Goal: Task Accomplishment & Management: Complete application form

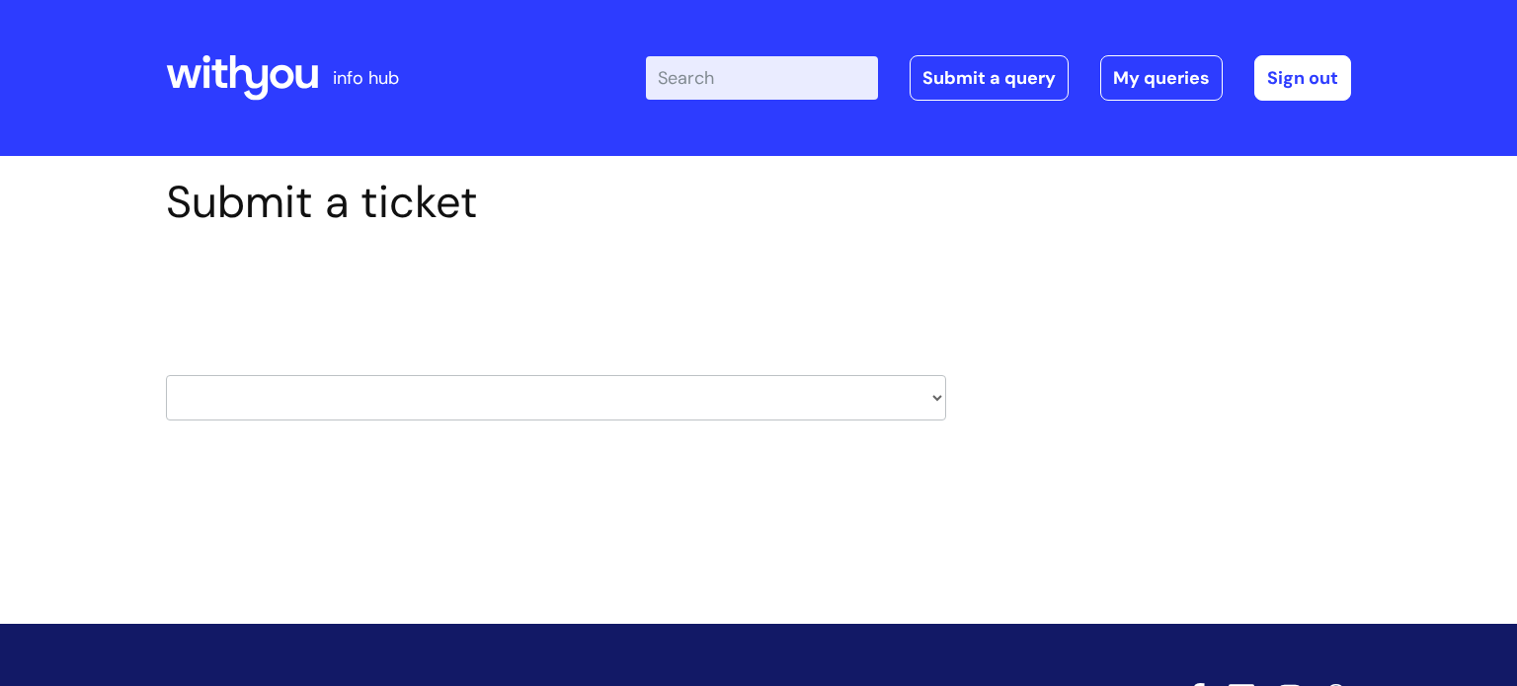
click at [941, 400] on select "HR / People IT and Support Clinical Drug Alerts Finance Accounts Data Support T…" at bounding box center [556, 397] width 780 height 45
select select "it_and_support"
click at [166, 375] on select "HR / People IT and Support Clinical Drug Alerts Finance Accounts Data Support T…" at bounding box center [556, 397] width 780 height 45
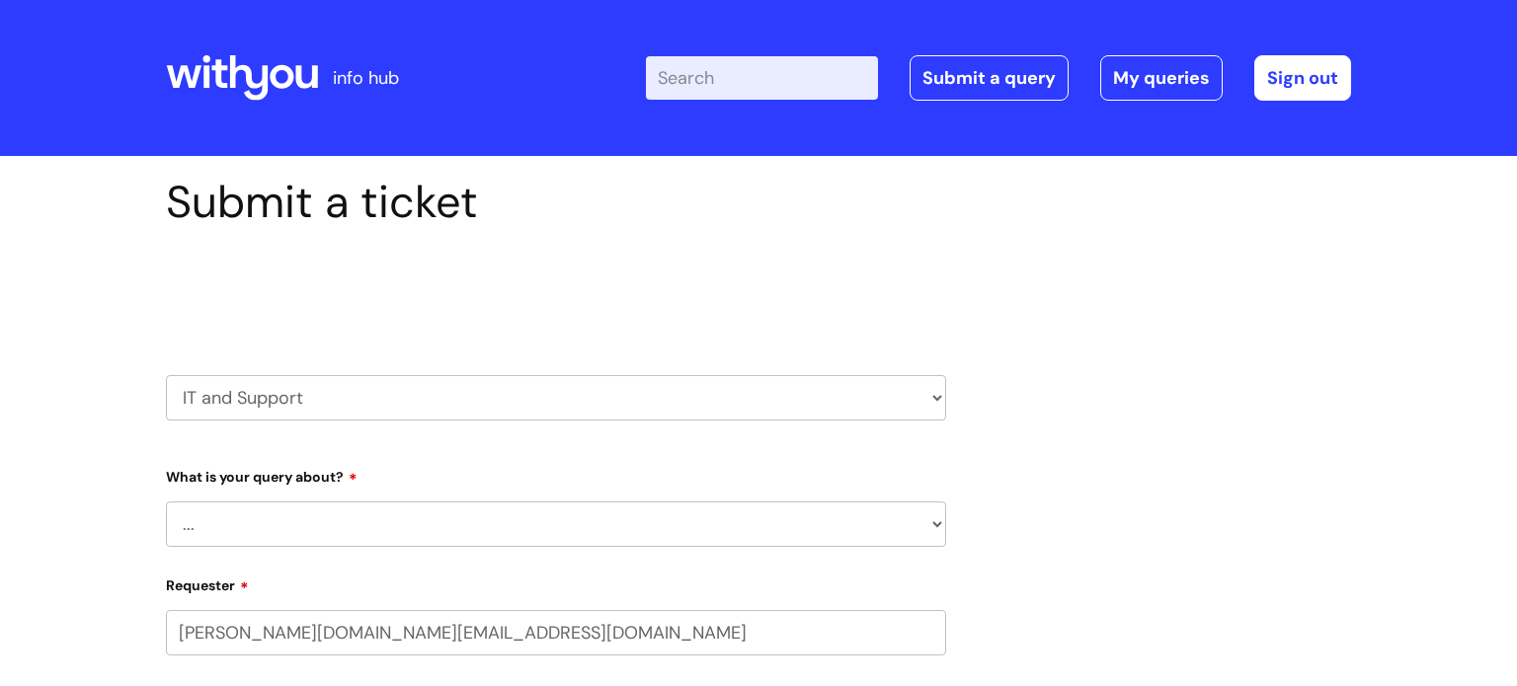
click at [939, 524] on select "... Mobile Phone Reset & MFA Accounts, Starters and Leavers IT Hardware issue I…" at bounding box center [556, 524] width 780 height 45
select select "I need help logging in"
click at [166, 502] on select "... Mobile Phone Reset & MFA Accounts, Starters and Leavers IT Hardware issue I…" at bounding box center [556, 524] width 780 height 45
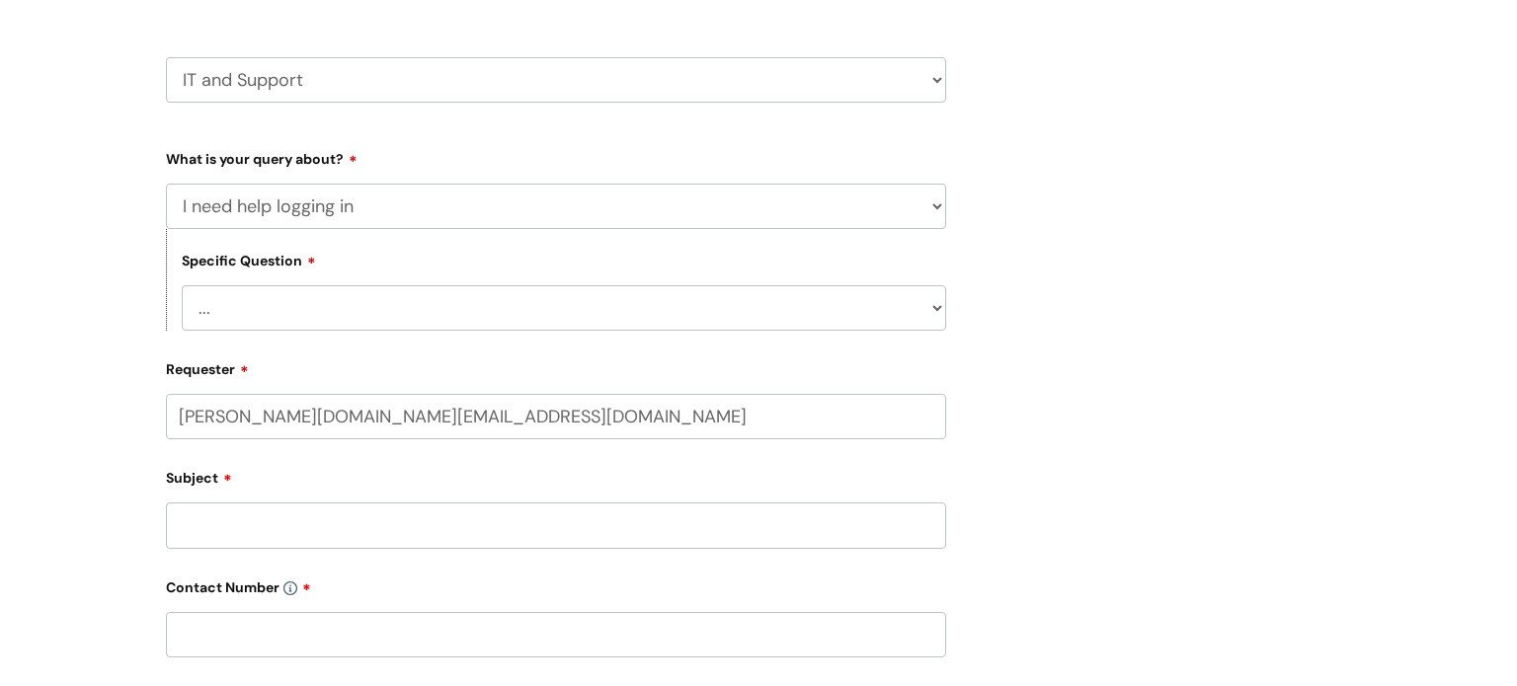
scroll to position [324, 0]
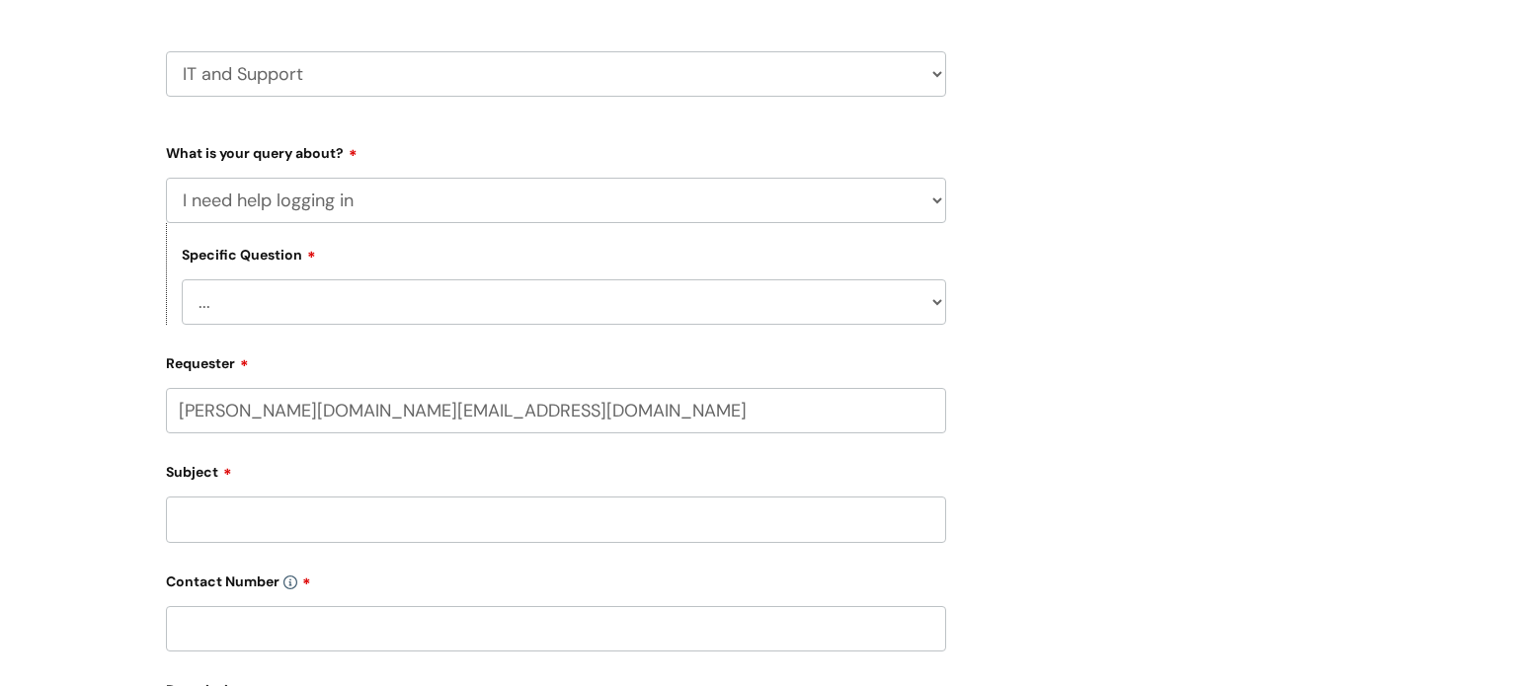
click at [936, 303] on select "... I need help logging into my laptop/chromebook I need access or help logging…" at bounding box center [564, 302] width 764 height 45
select select "I need help logging into my laptop/chromebook"
click at [182, 280] on select "... I need help logging into my laptop/chromebook I need access or help logging…" at bounding box center [564, 302] width 764 height 45
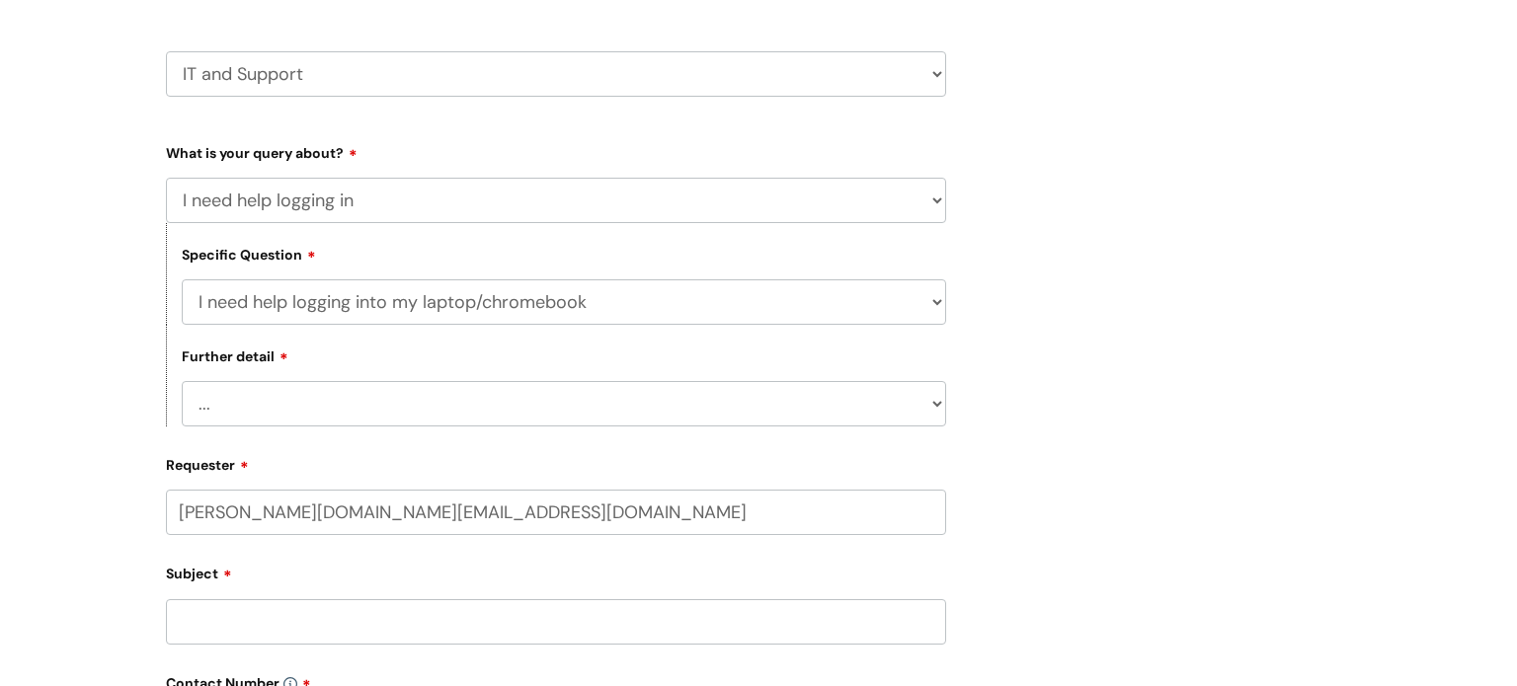
click at [939, 409] on select "... I need help with my Single Sign On password" at bounding box center [564, 403] width 764 height 45
click at [1081, 420] on div "Submit a ticket Select issue type HR / People IT and Support Clinical Drug Aler…" at bounding box center [758, 521] width 1215 height 1338
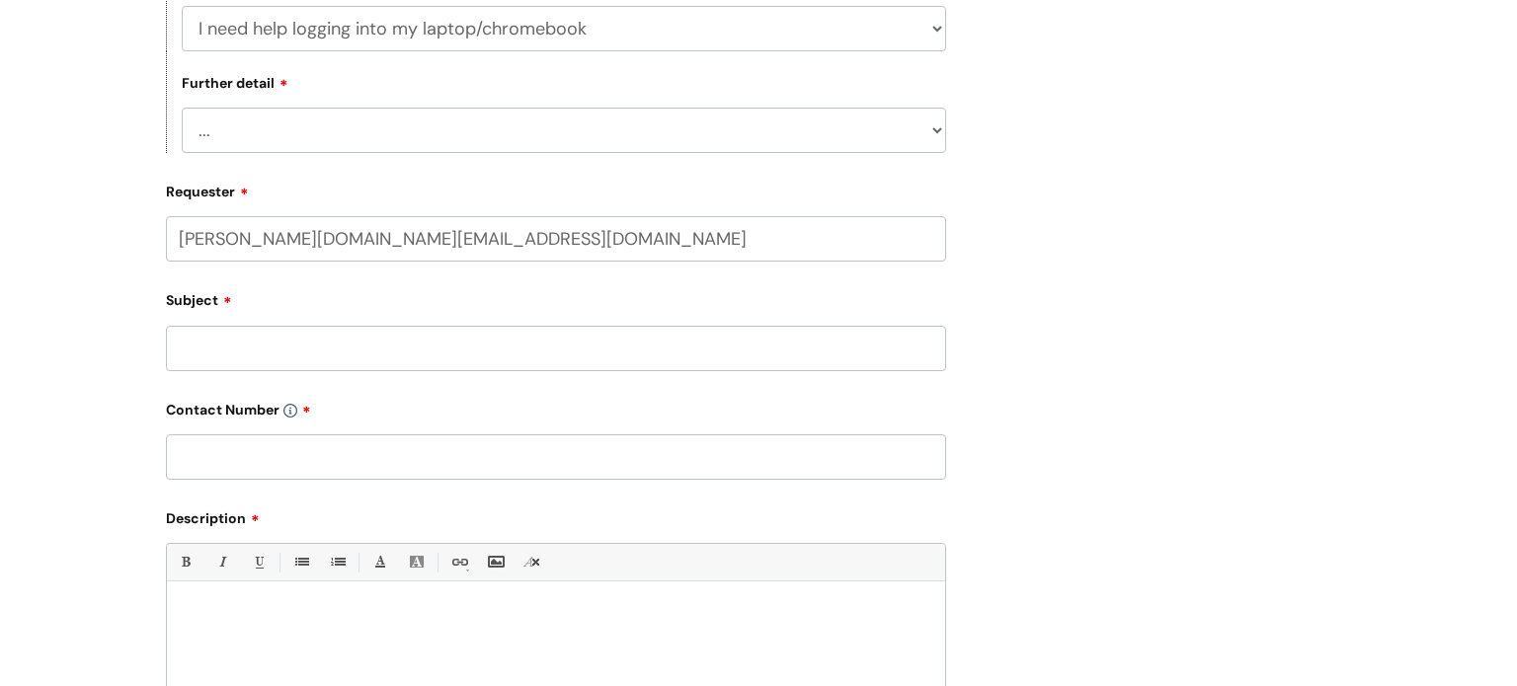
scroll to position [602, 0]
click at [199, 341] on input "Subject" at bounding box center [556, 344] width 780 height 45
type input "Account and password"
click at [205, 457] on input "text" at bounding box center [556, 453] width 780 height 45
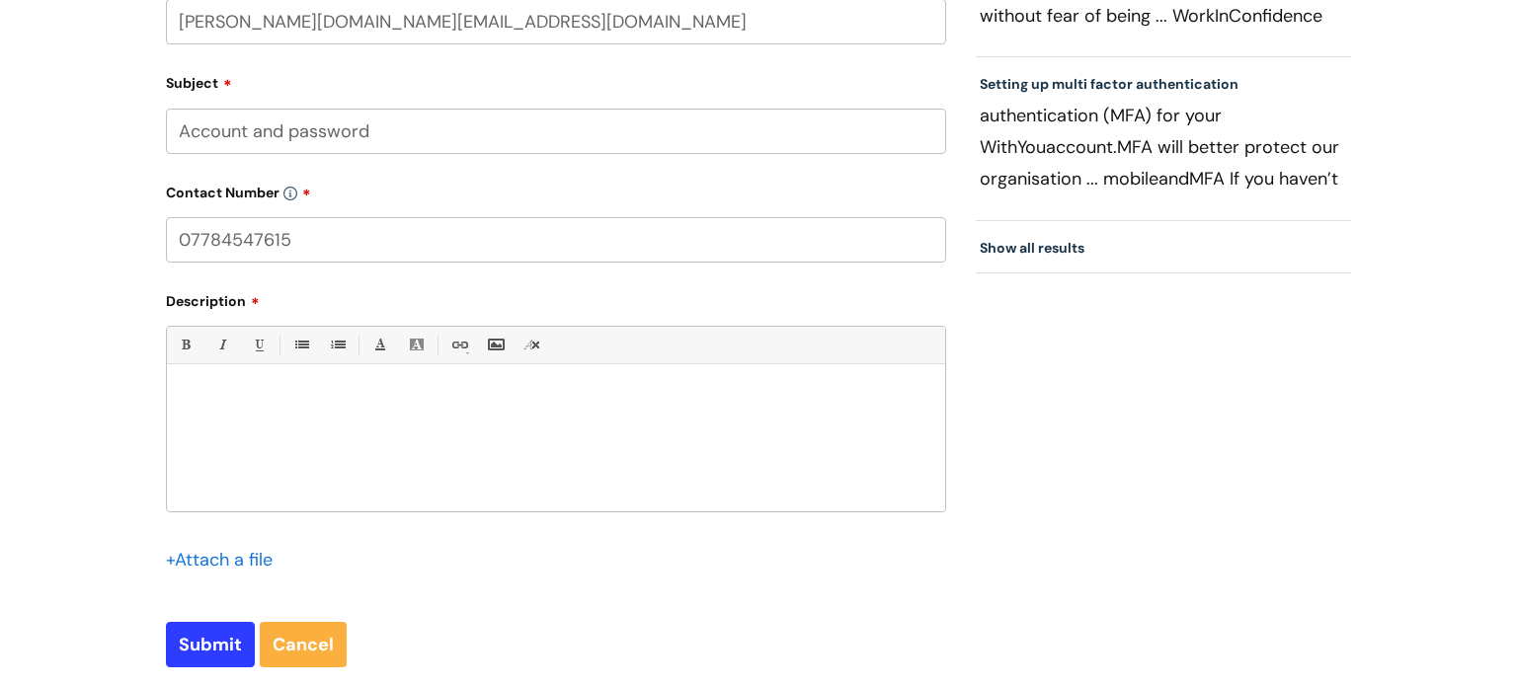
scroll to position [819, 0]
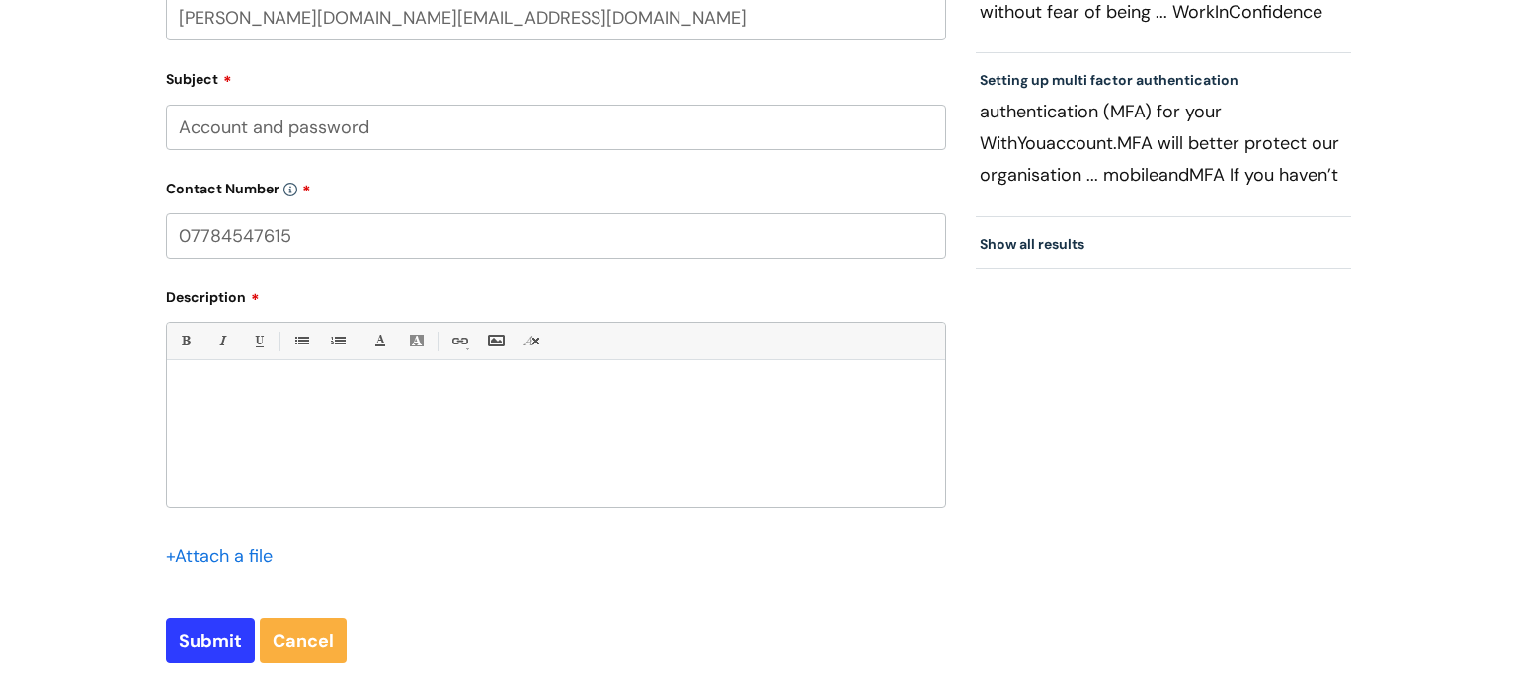
type input "07784547615"
click at [179, 388] on div at bounding box center [556, 439] width 778 height 136
click at [210, 643] on input "Submit" at bounding box center [210, 640] width 89 height 45
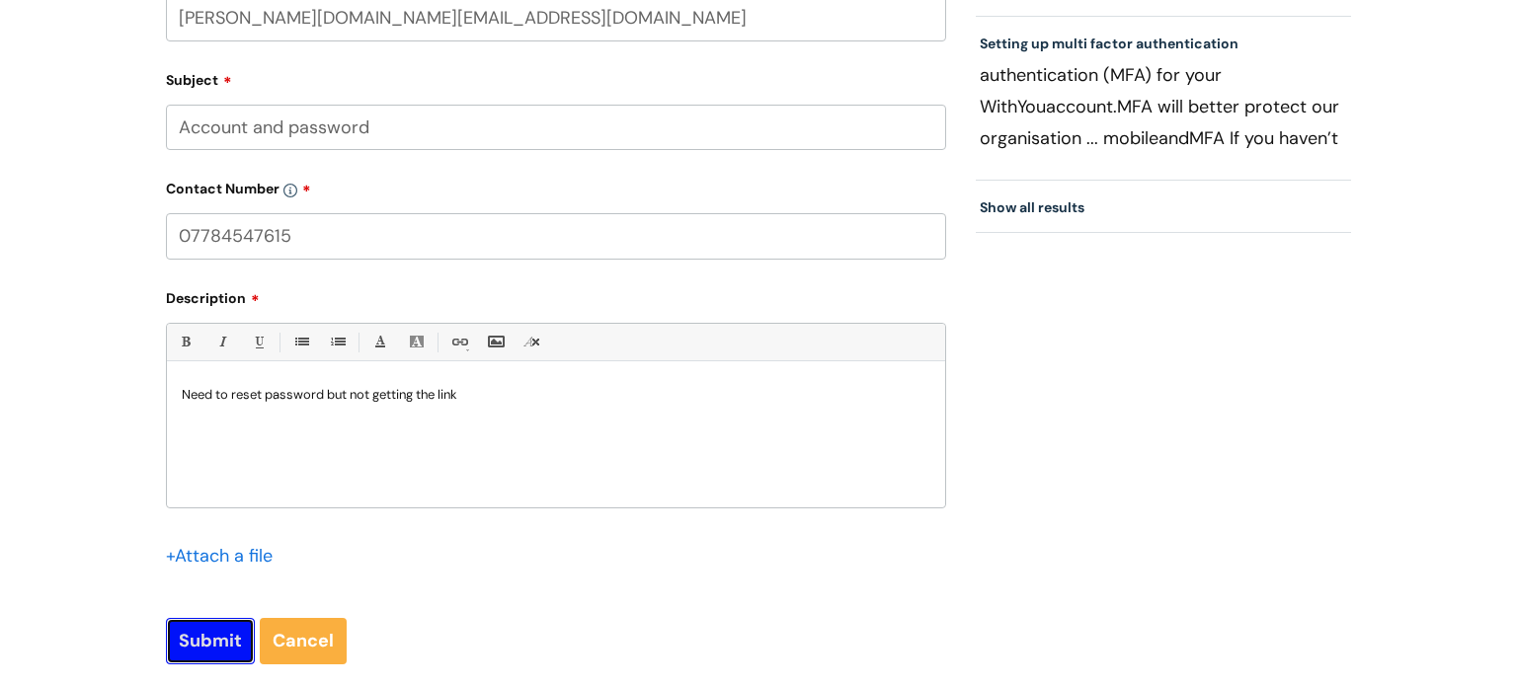
click at [210, 643] on input "Submit" at bounding box center [210, 640] width 89 height 45
